Goal: Task Accomplishment & Management: Manage account settings

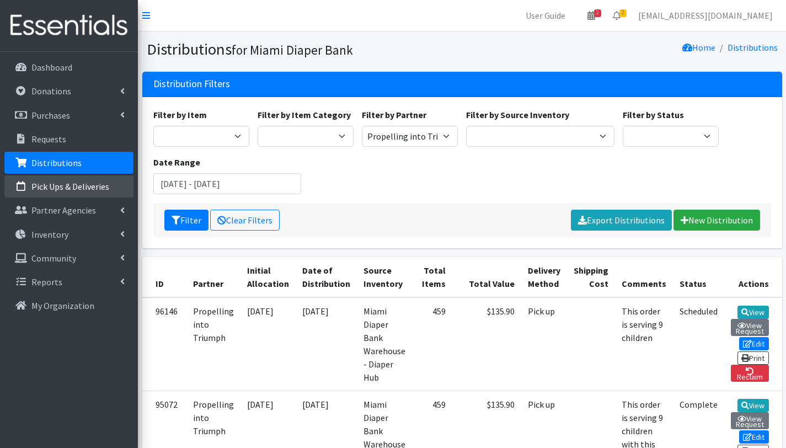
scroll to position [187, 0]
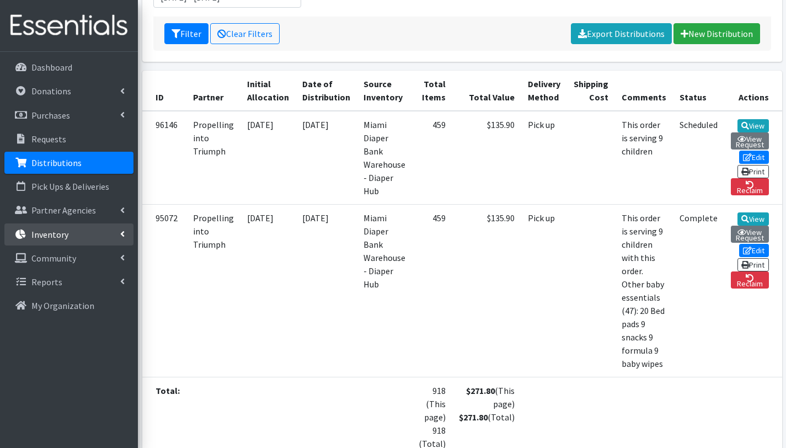
click at [53, 232] on p "Inventory" at bounding box center [49, 234] width 37 height 11
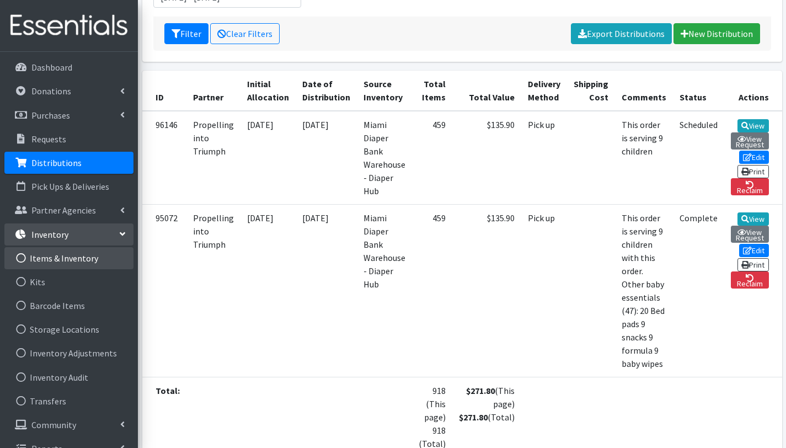
click at [53, 259] on link "Items & Inventory" at bounding box center [68, 258] width 129 height 22
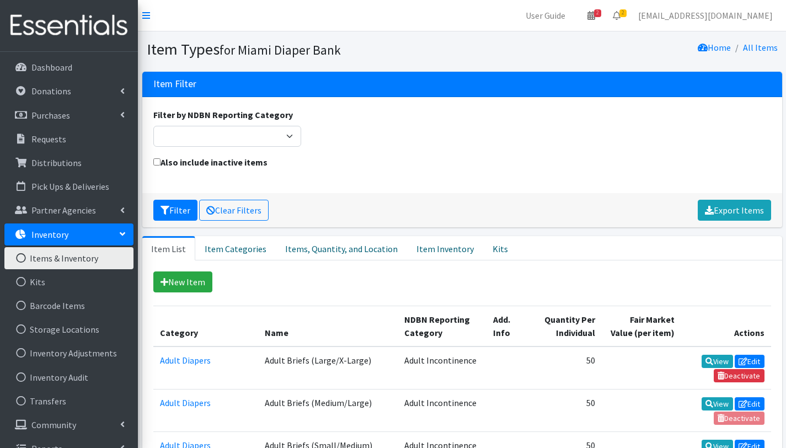
click at [73, 258] on link "Items & Inventory" at bounding box center [68, 258] width 129 height 22
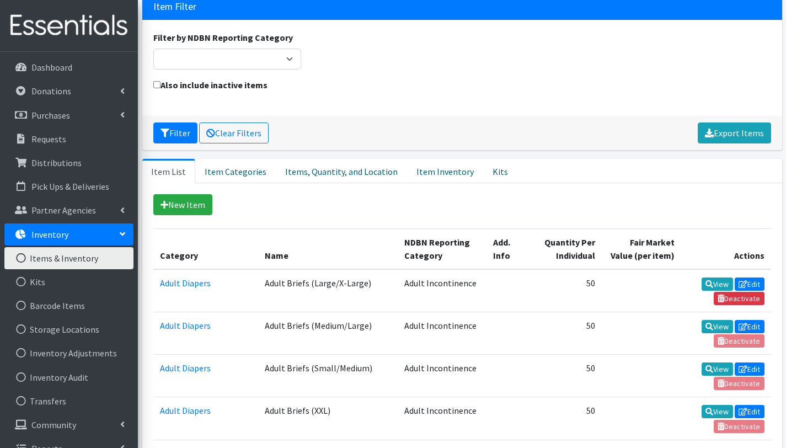
scroll to position [41, 0]
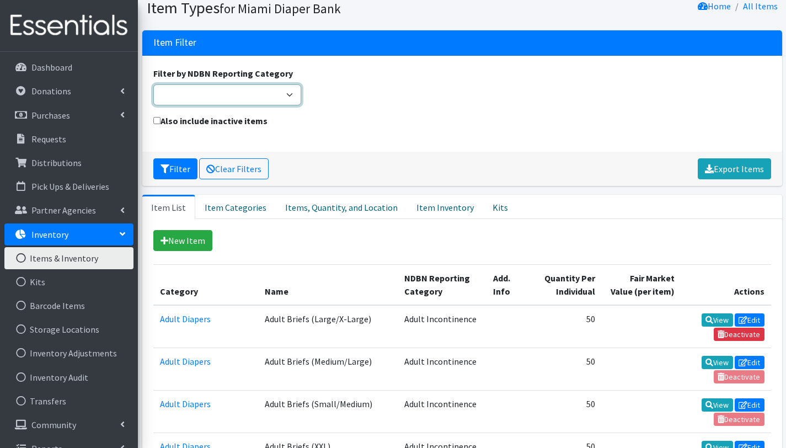
click at [262, 96] on select "Adult Incontinence Cloth Diapers Disposable Diapers Pads Period Liners Period O…" at bounding box center [227, 94] width 148 height 21
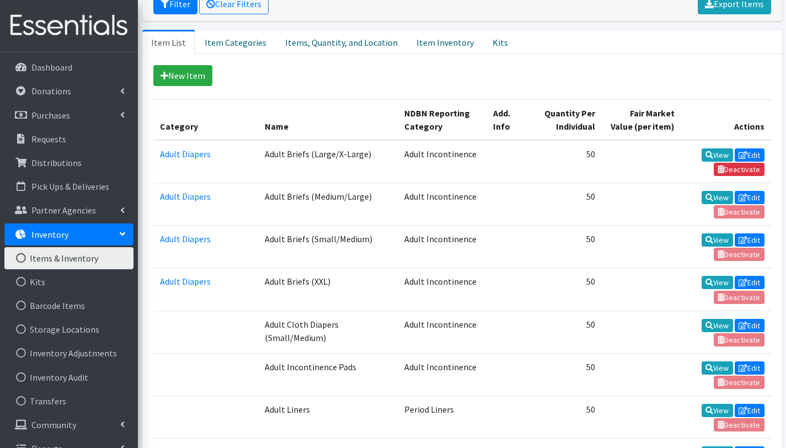
scroll to position [0, 0]
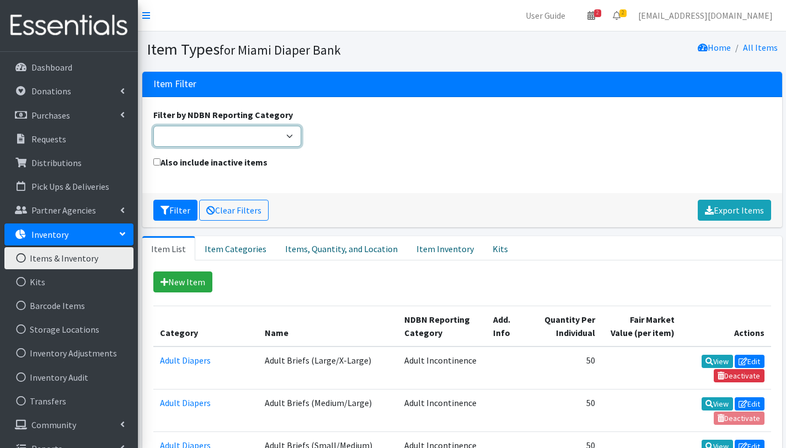
click at [289, 137] on select "Adult Incontinence Cloth Diapers Disposable Diapers Pads Period Liners Period O…" at bounding box center [227, 136] width 148 height 21
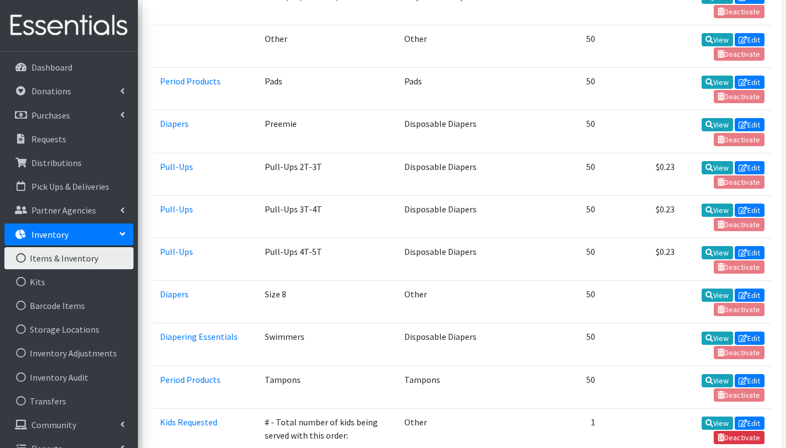
scroll to position [1732, 0]
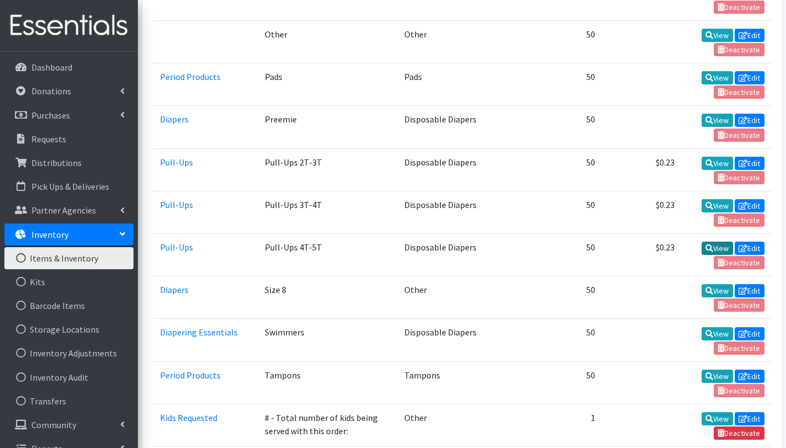
click at [708, 244] on icon at bounding box center [710, 248] width 8 height 8
click at [49, 161] on p "Distributions" at bounding box center [56, 162] width 50 height 11
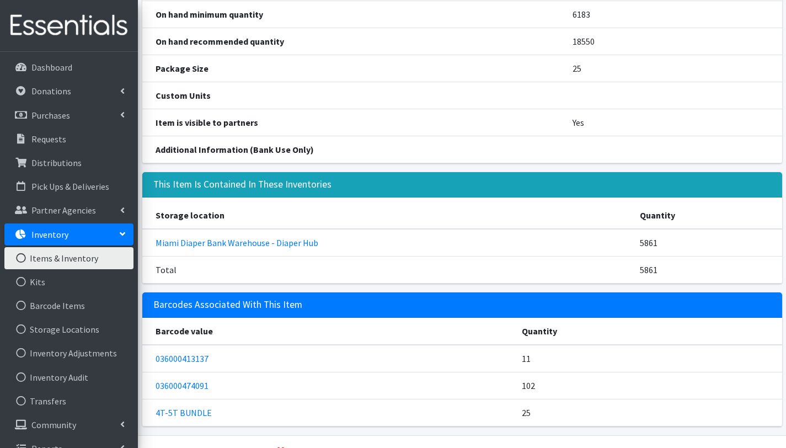
scroll to position [235, 0]
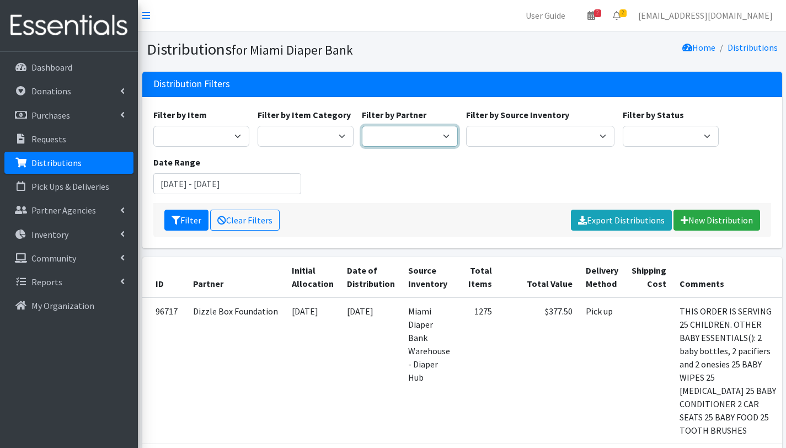
click at [380, 140] on select "305 Pink Pack A Safe Haven for Newborns Basic Needs [GEOGRAPHIC_DATA] [GEOGRAPH…" at bounding box center [410, 136] width 96 height 21
click at [424, 134] on select "305 Pink Pack A Safe Haven for Newborns Basic Needs Miami Belafonte TACOLCY Cen…" at bounding box center [410, 136] width 96 height 21
select select "2872"
click at [362, 126] on select "305 Pink Pack A Safe Haven for Newborns Basic Needs Miami Belafonte TACOLCY Cen…" at bounding box center [410, 136] width 96 height 21
click at [183, 217] on button "Filter" at bounding box center [186, 220] width 44 height 21
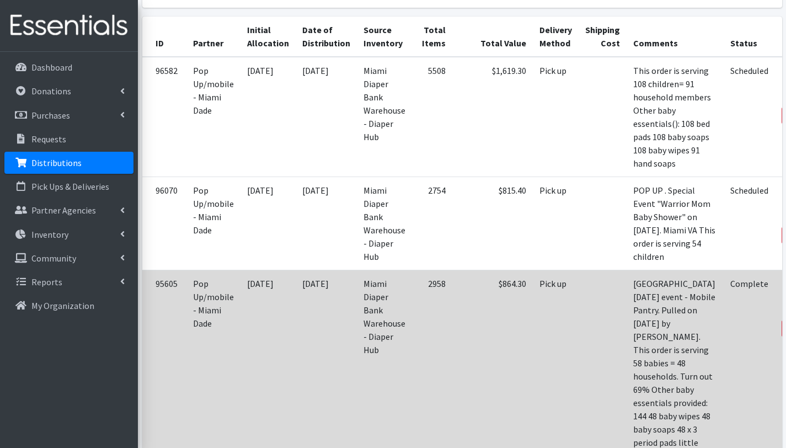
scroll to position [225, 0]
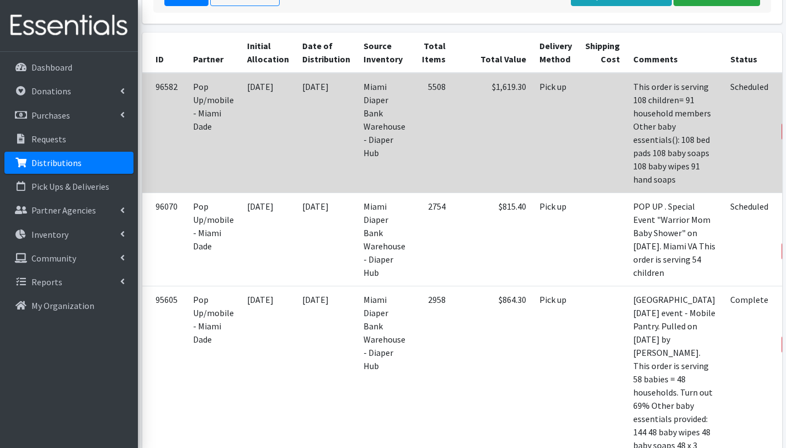
click at [785, 86] on link "View" at bounding box center [800, 87] width 31 height 13
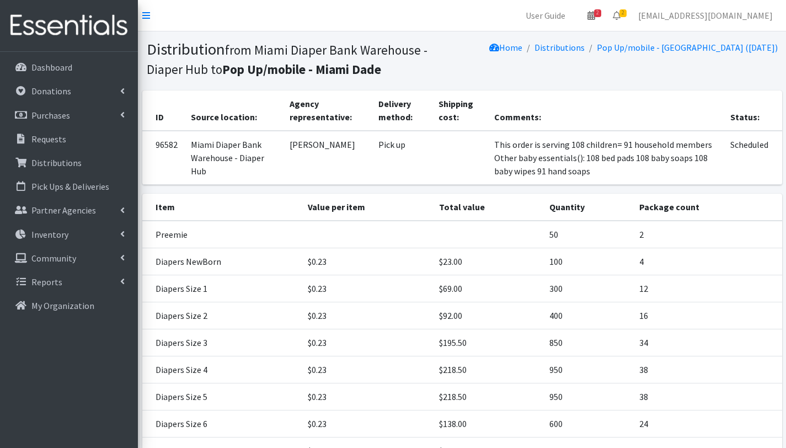
click at [341, 168] on td "[PERSON_NAME]" at bounding box center [327, 158] width 89 height 54
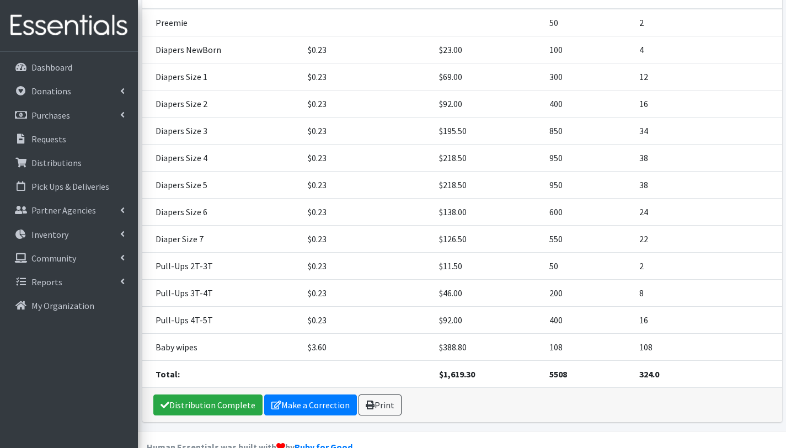
scroll to position [236, 0]
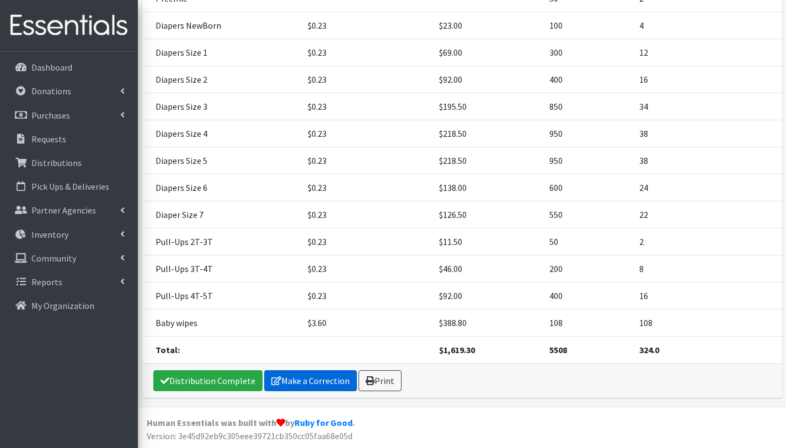
click at [323, 381] on link "Make a Correction" at bounding box center [310, 380] width 93 height 21
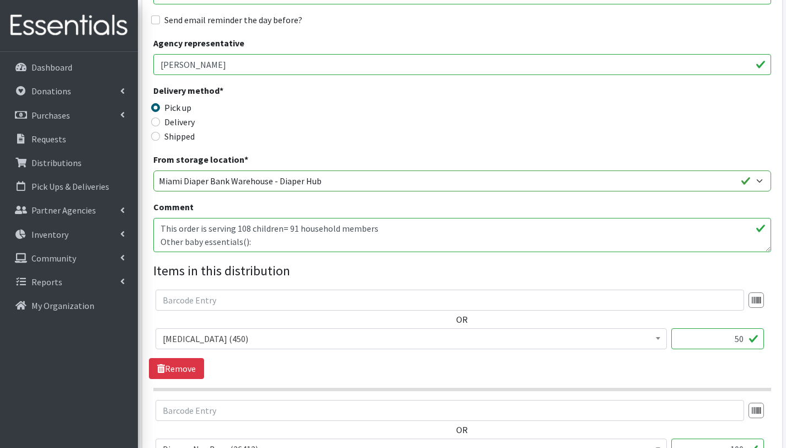
scroll to position [222, 0]
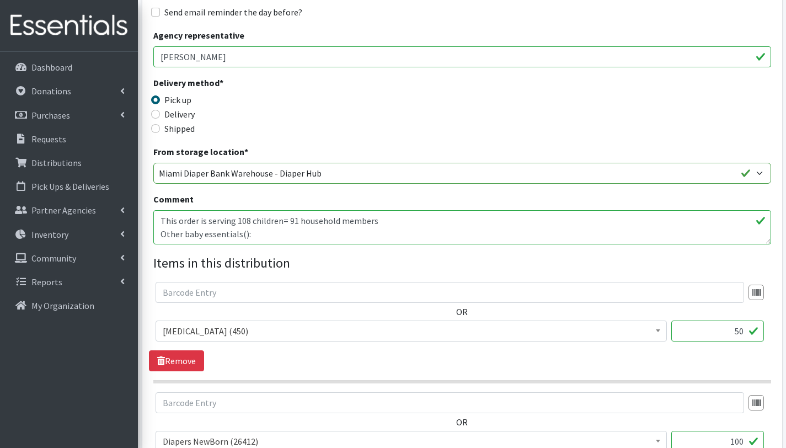
click at [161, 220] on textarea "This order is serving 108 children= 91 household members Other baby essentials(…" at bounding box center [462, 227] width 618 height 34
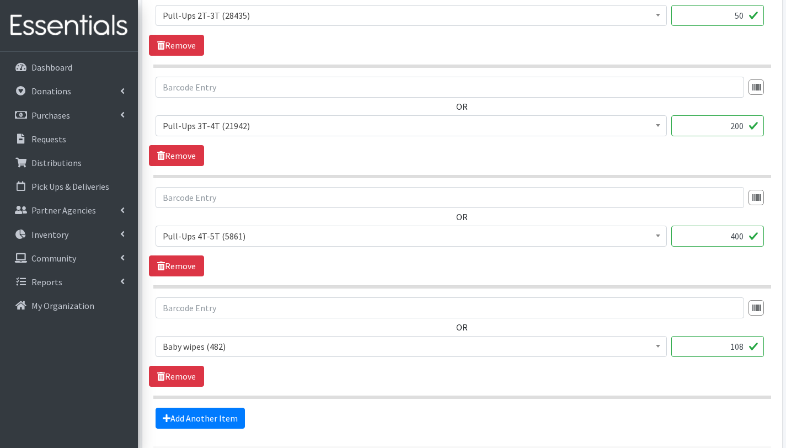
scroll to position [1624, 0]
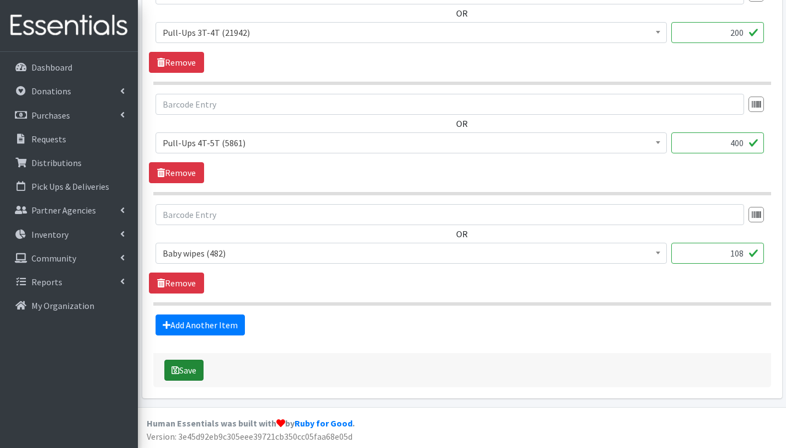
type textarea "Simply Hialeah Pop Up. This order is serving 108 children= 91 household members…"
click at [188, 374] on button "Save" at bounding box center [183, 370] width 39 height 21
